Goal: Communication & Community: Answer question/provide support

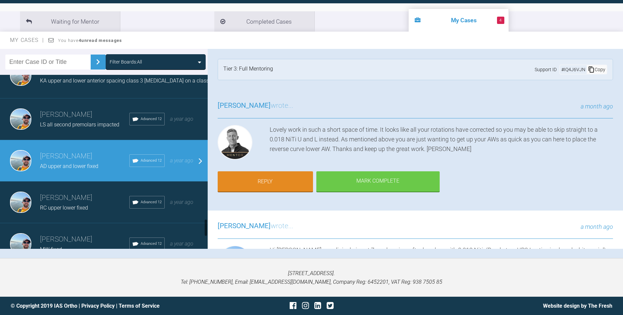
scroll to position [1519, 0]
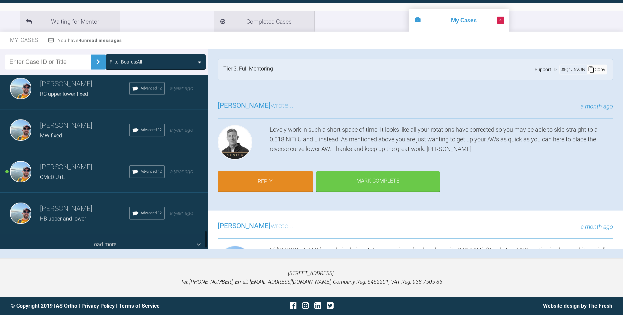
click at [115, 242] on div "Load more" at bounding box center [104, 245] width 208 height 21
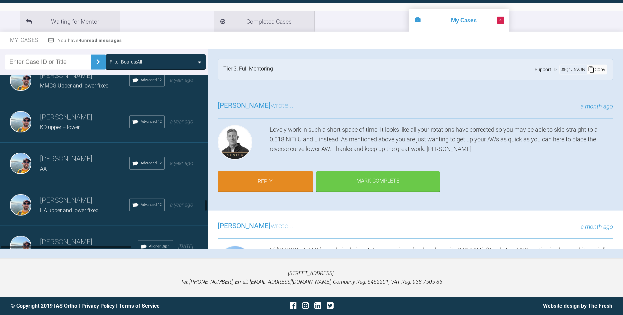
scroll to position [1823, 0]
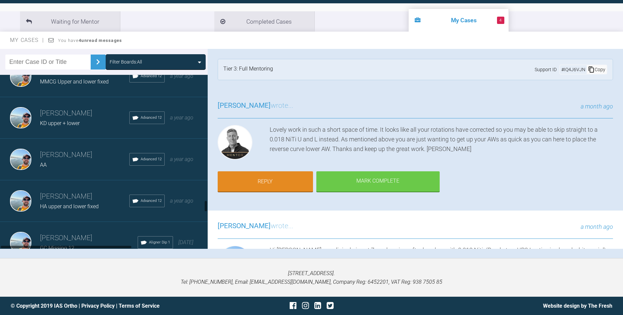
click at [91, 120] on div "KD upper + lower" at bounding box center [84, 123] width 89 height 9
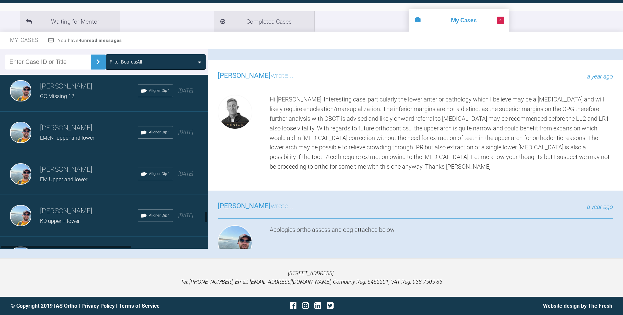
scroll to position [2013, 0]
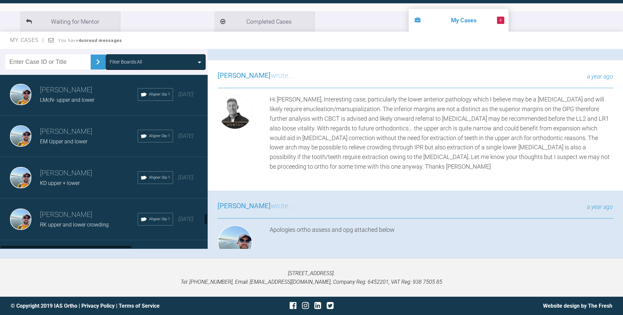
click at [63, 182] on span "KD upper + lower" at bounding box center [60, 183] width 40 height 6
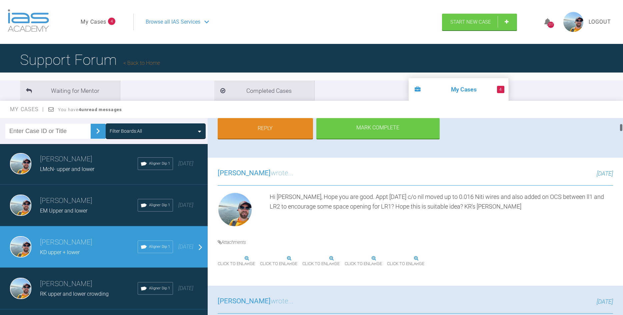
scroll to position [152, 0]
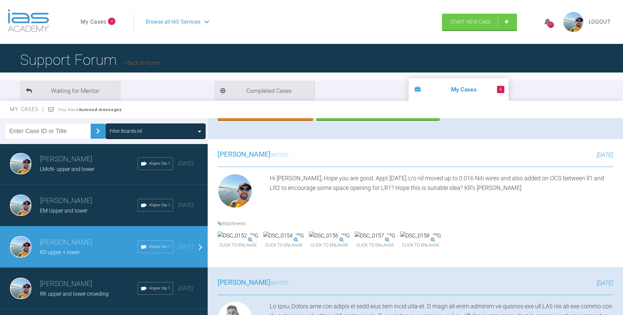
click at [304, 241] on img at bounding box center [283, 236] width 41 height 9
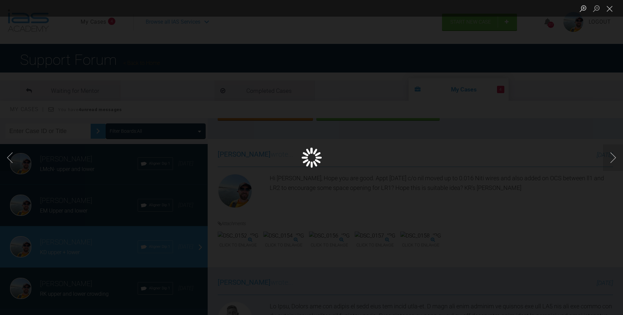
click at [330, 256] on div "Lightbox" at bounding box center [311, 157] width 623 height 315
click at [611, 11] on button "Close lightbox" at bounding box center [609, 9] width 13 height 12
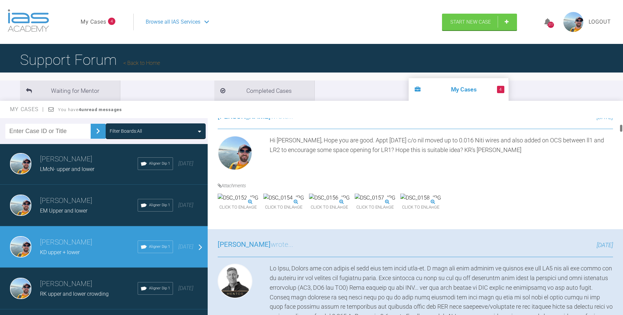
scroll to position [38, 0]
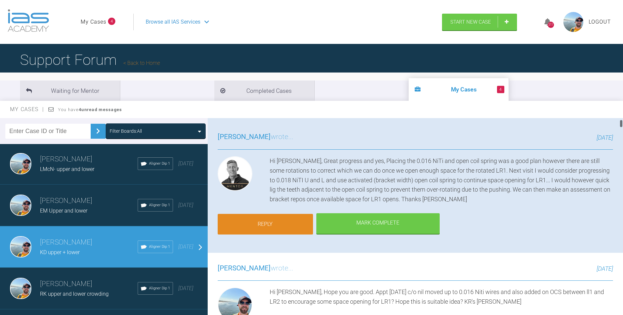
click at [272, 220] on link "Reply" at bounding box center [265, 224] width 95 height 21
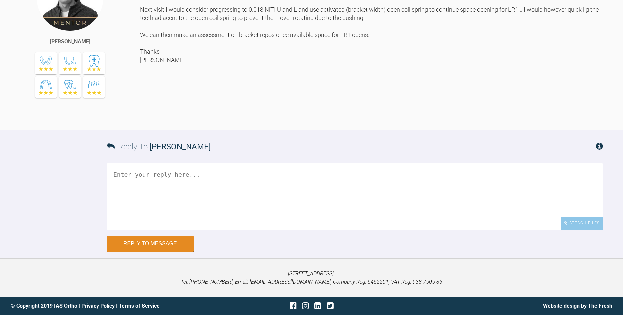
scroll to position [9771, 0]
click at [183, 178] on textarea at bounding box center [355, 197] width 496 height 67
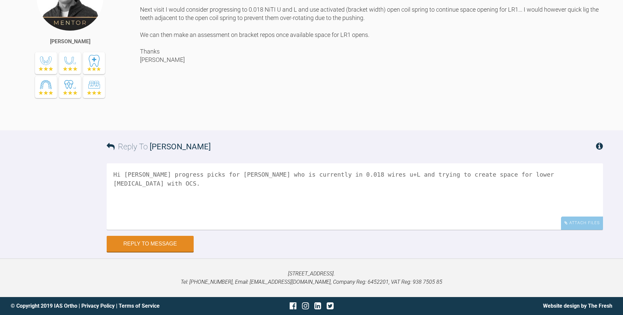
click at [339, 179] on textarea "Hi [PERSON_NAME] progress picks for [PERSON_NAME] who is currently in 0.018 wir…" at bounding box center [355, 197] width 496 height 67
click at [581, 176] on textarea "Hi [PERSON_NAME] progress picks for [PERSON_NAME] who is currently in 0.018 wir…" at bounding box center [355, 197] width 496 height 67
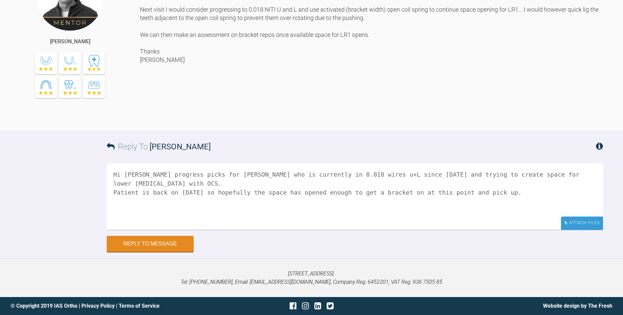
click at [578, 224] on div "Attach Files" at bounding box center [582, 223] width 42 height 13
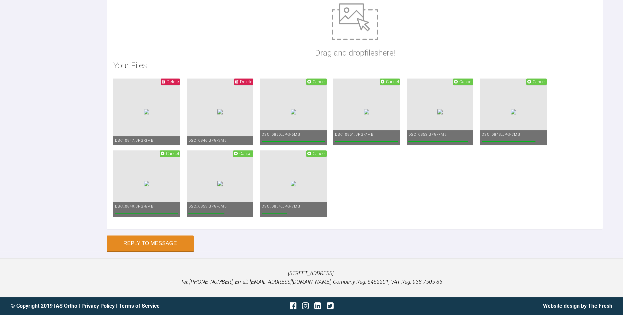
scroll to position [9907, 0]
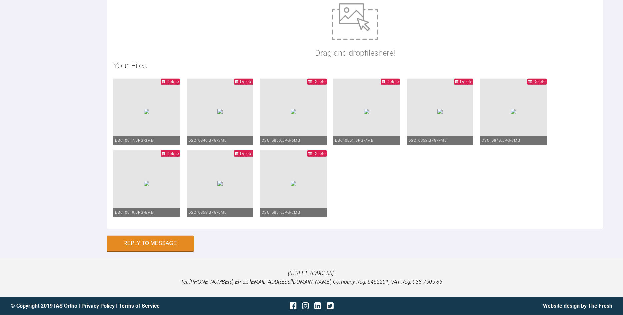
scroll to position [10077, 0]
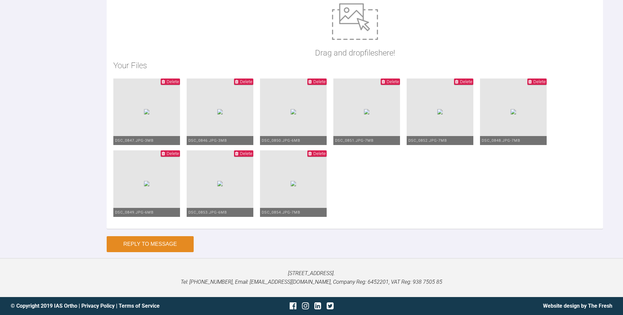
type textarea "Hi [PERSON_NAME] progress picks for [PERSON_NAME] who is currently in 0.018 wir…"
click at [147, 248] on button "Reply to Message" at bounding box center [150, 245] width 87 height 16
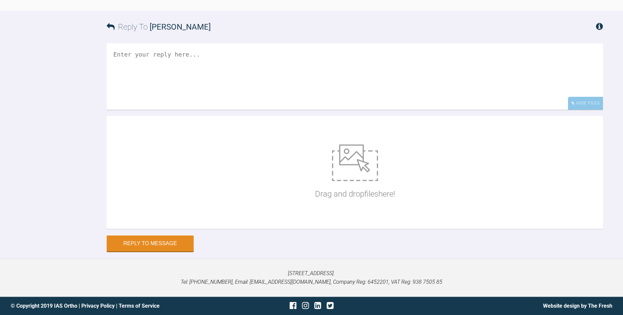
scroll to position [10111, 0]
